Goal: Task Accomplishment & Management: Complete application form

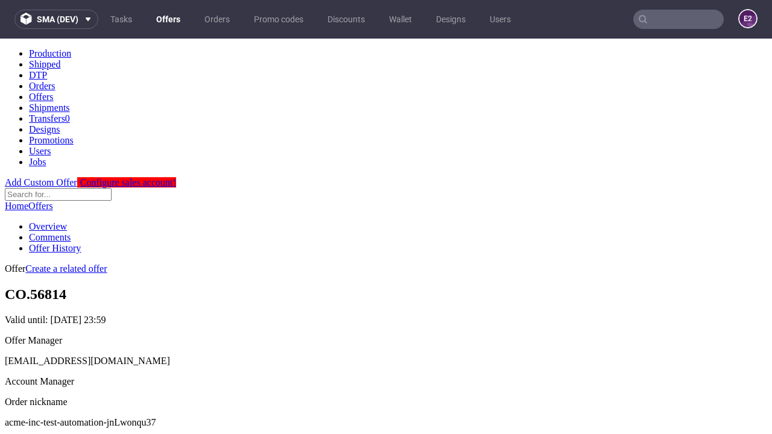
scroll to position [119, 0]
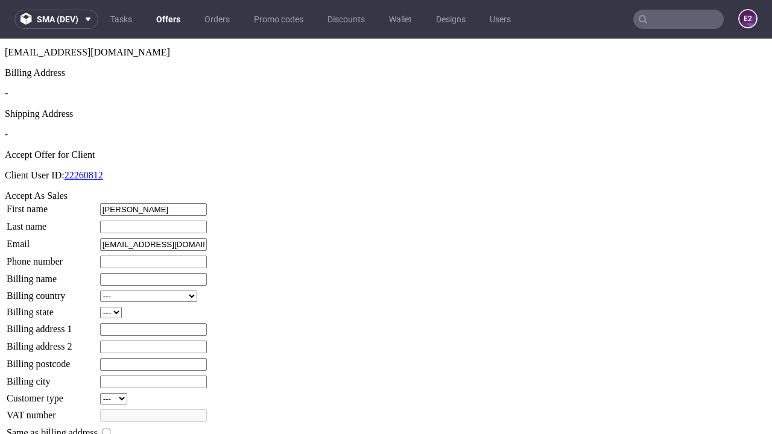
type input "Therese"
type input "Gleason"
type input "1509813888"
type input "Ricky.Rempel"
select select "13"
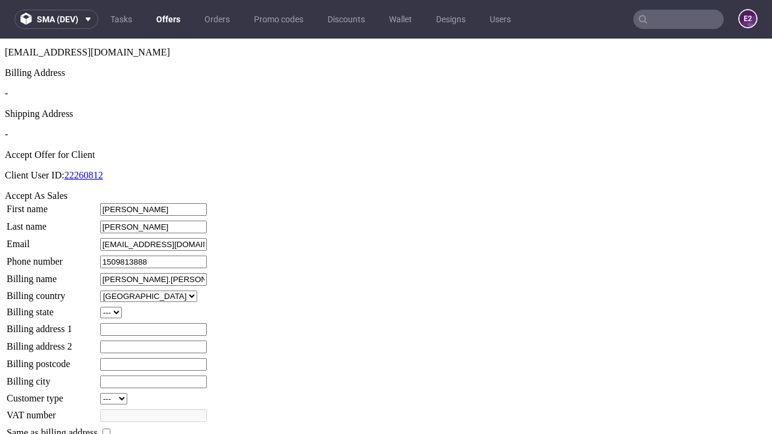
select select "132"
type input "Ricky.Rempel"
type input "44 Raegan Fold"
type input "ZX75 0DM"
type input "Tremblay-under-Little"
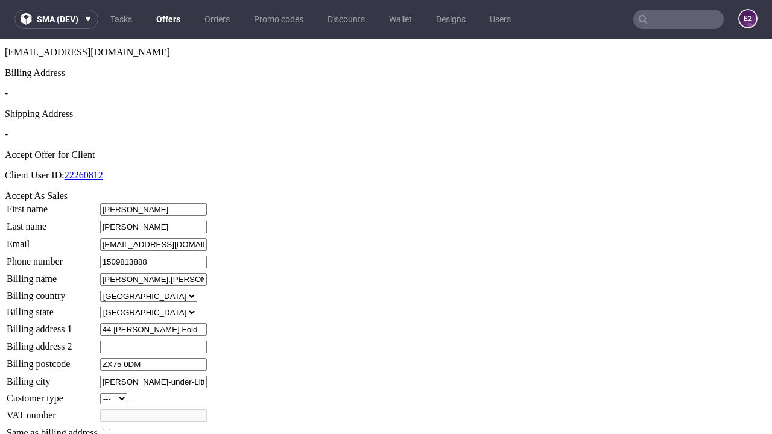
click at [110, 429] on input "checkbox" at bounding box center [106, 433] width 8 height 8
checkbox input "true"
type input "Ricky.Rempel"
select select "13"
type input "44 Raegan Fold"
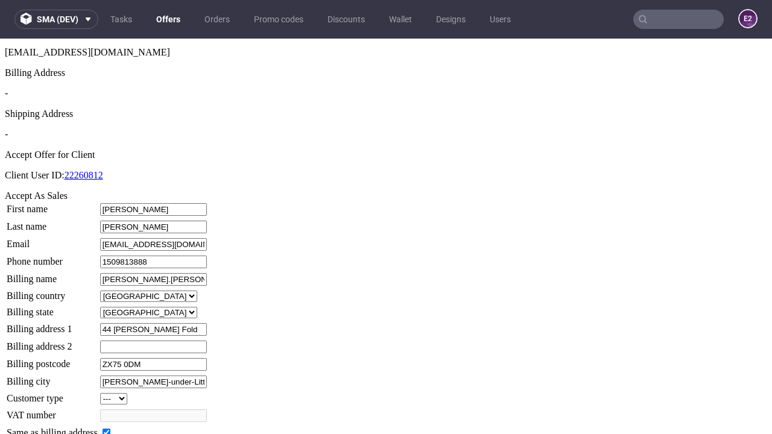
type input "ZX75 0DM"
type input "Tremblay-under-Little"
select select "132"
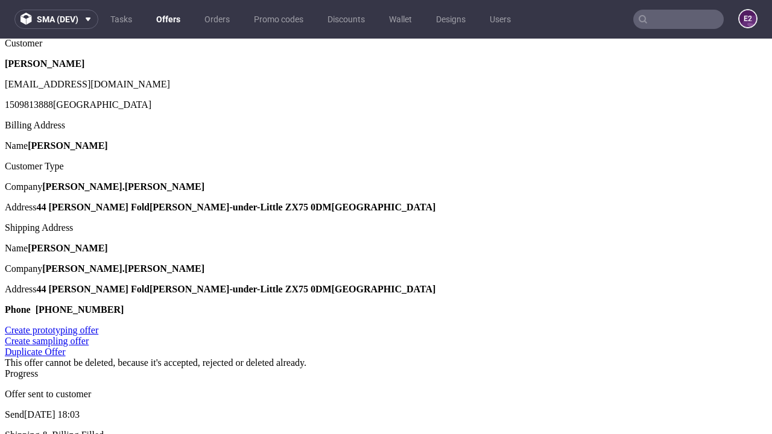
scroll to position [0, 0]
